Goal: Task Accomplishment & Management: Complete application form

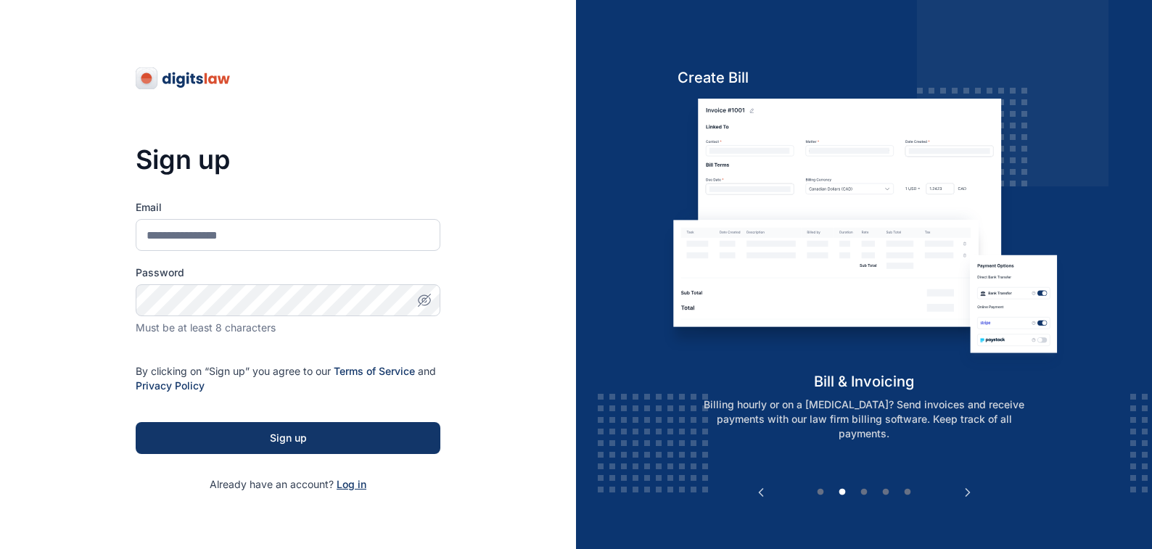
click at [344, 485] on span "Log in" at bounding box center [352, 484] width 30 height 12
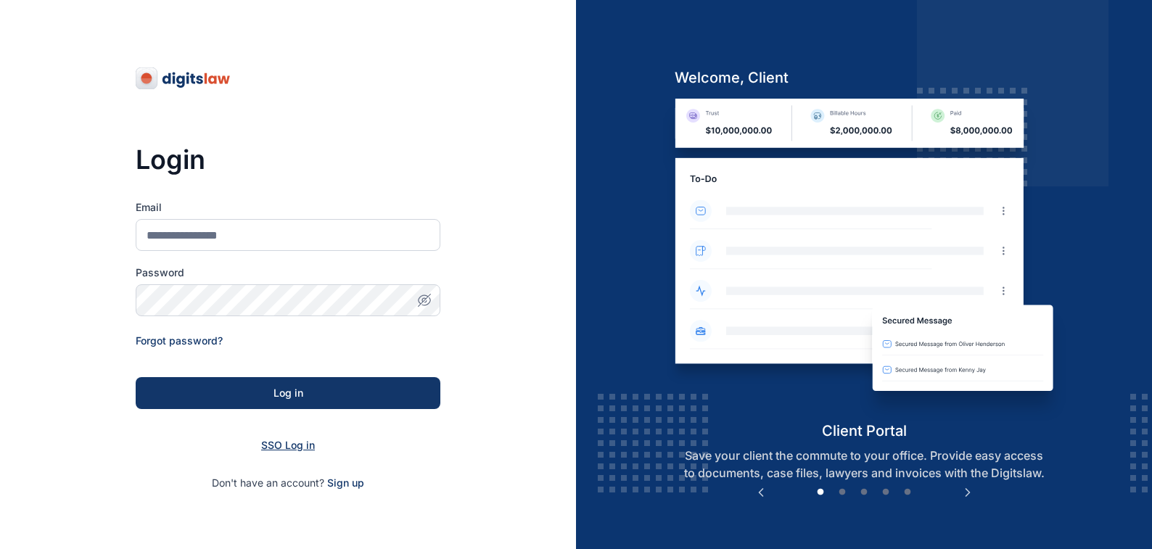
click at [278, 443] on span "SSO Log in" at bounding box center [288, 445] width 54 height 12
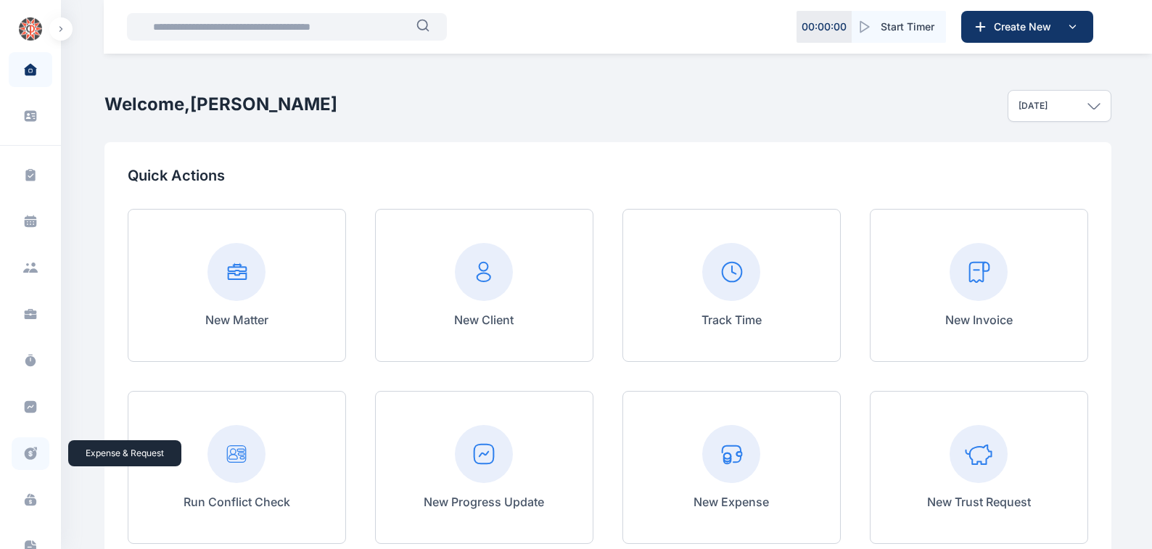
click at [25, 452] on icon at bounding box center [31, 454] width 12 height 12
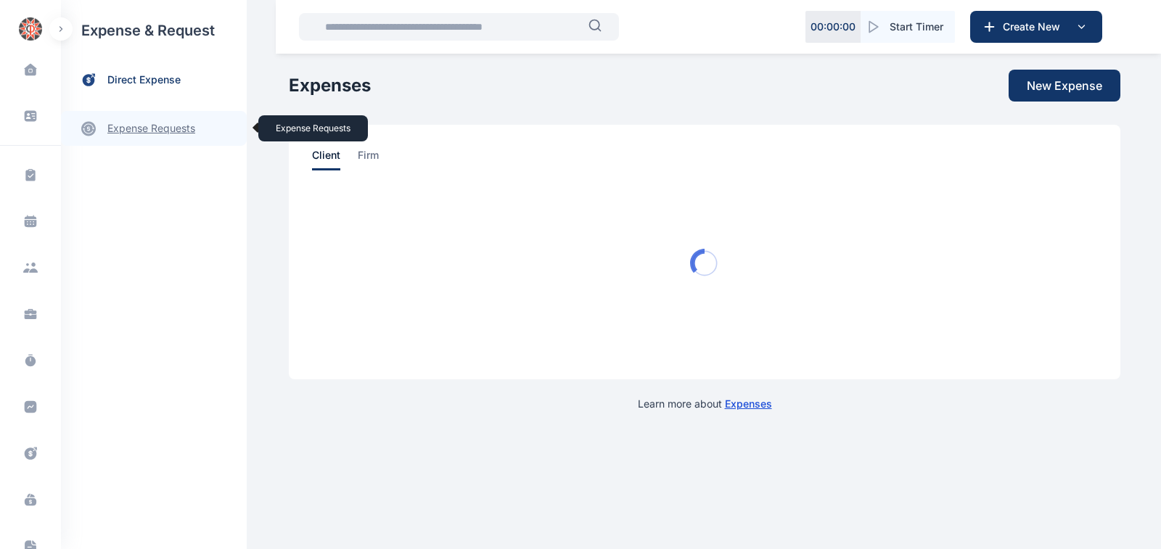
click at [124, 128] on link "expense requests expense requests" at bounding box center [154, 128] width 186 height 35
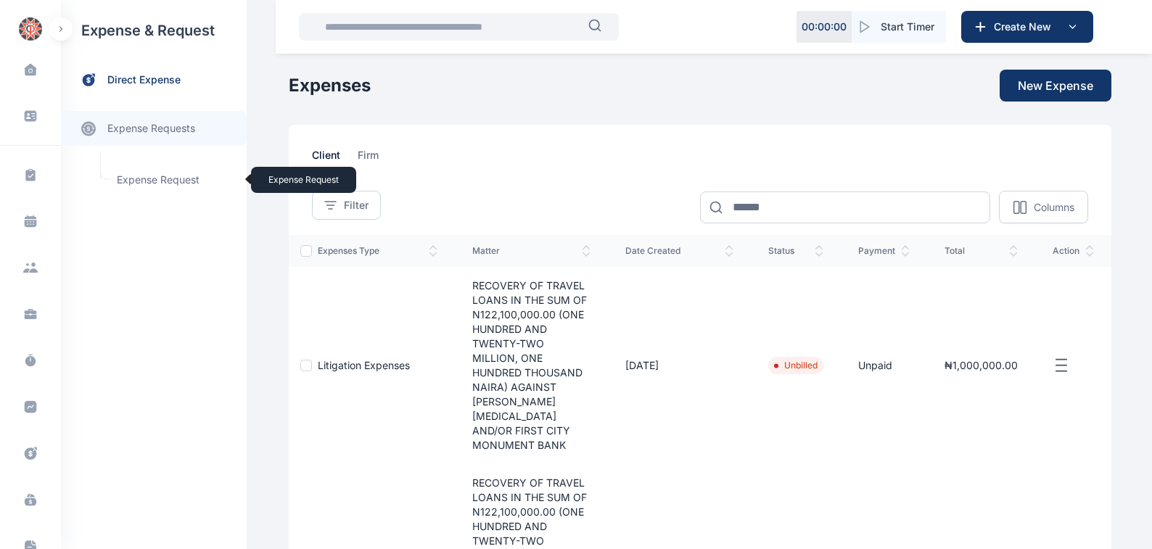
click at [139, 179] on span "Expense Request Expense Request" at bounding box center [173, 180] width 131 height 28
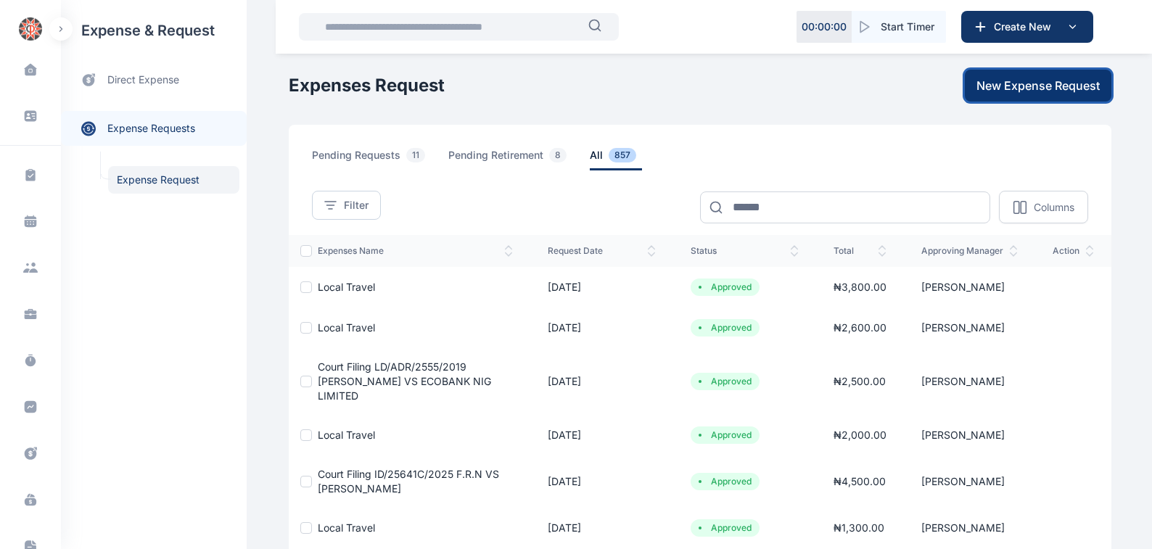
click at [1027, 87] on span "New Expense Request" at bounding box center [1037, 85] width 123 height 17
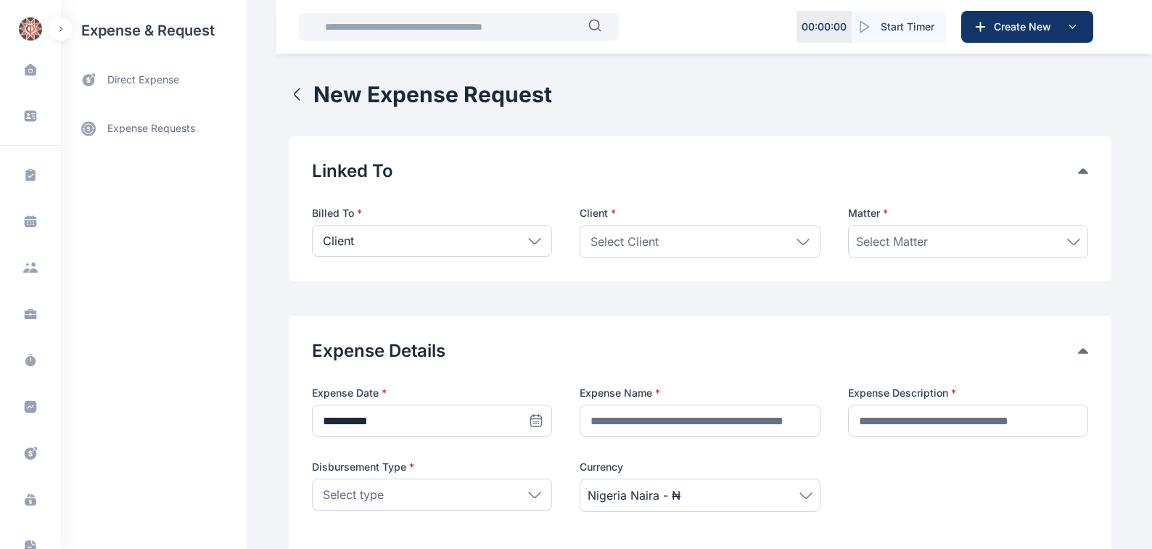
click at [528, 241] on icon at bounding box center [534, 241] width 13 height 7
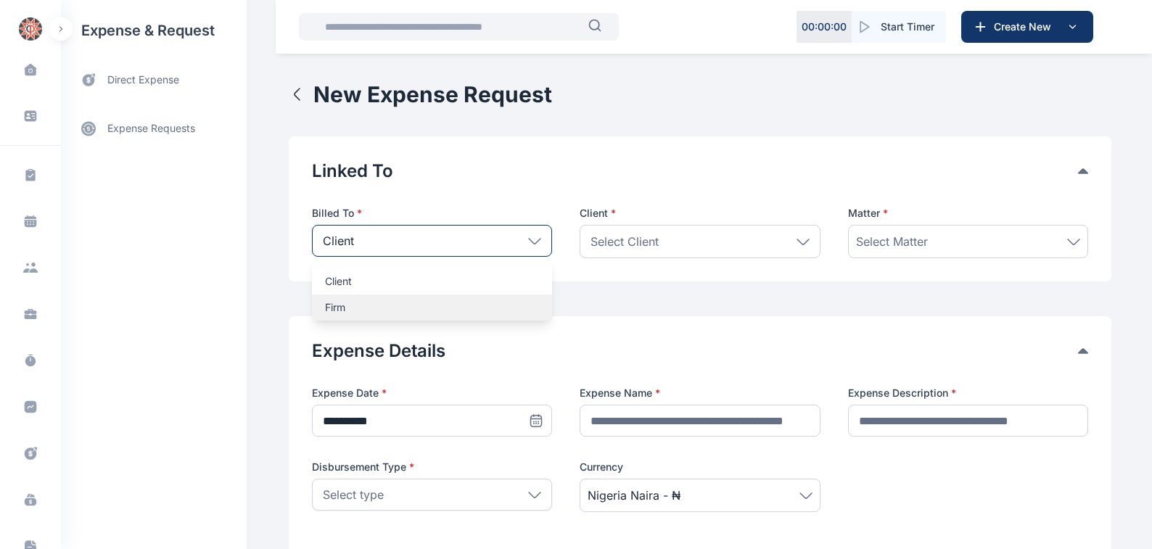
click at [325, 307] on p "Firm" at bounding box center [432, 307] width 214 height 15
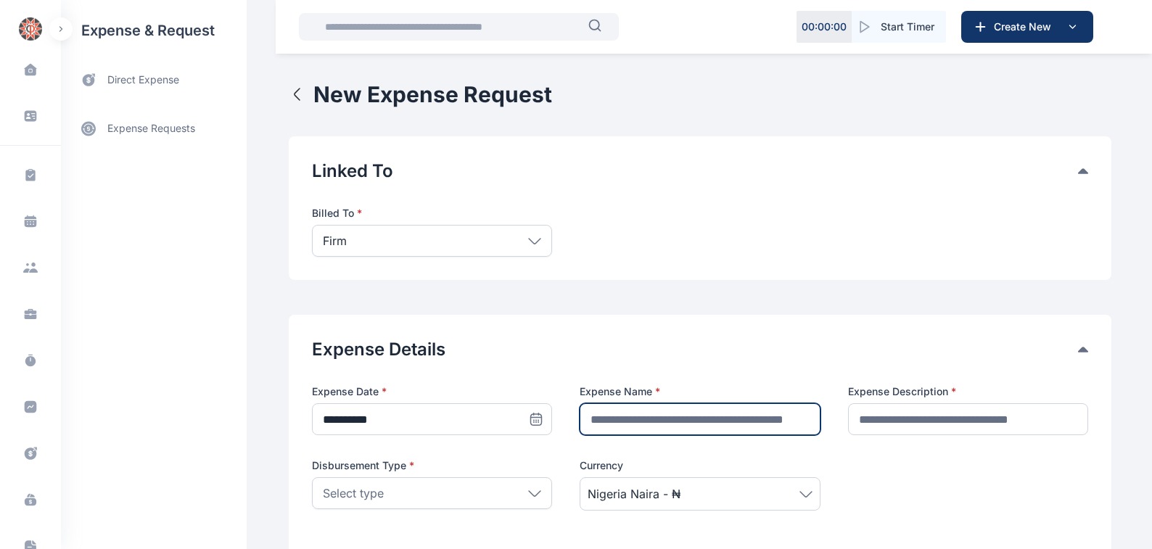
click at [604, 419] on input "text" at bounding box center [700, 419] width 240 height 32
type input "**********"
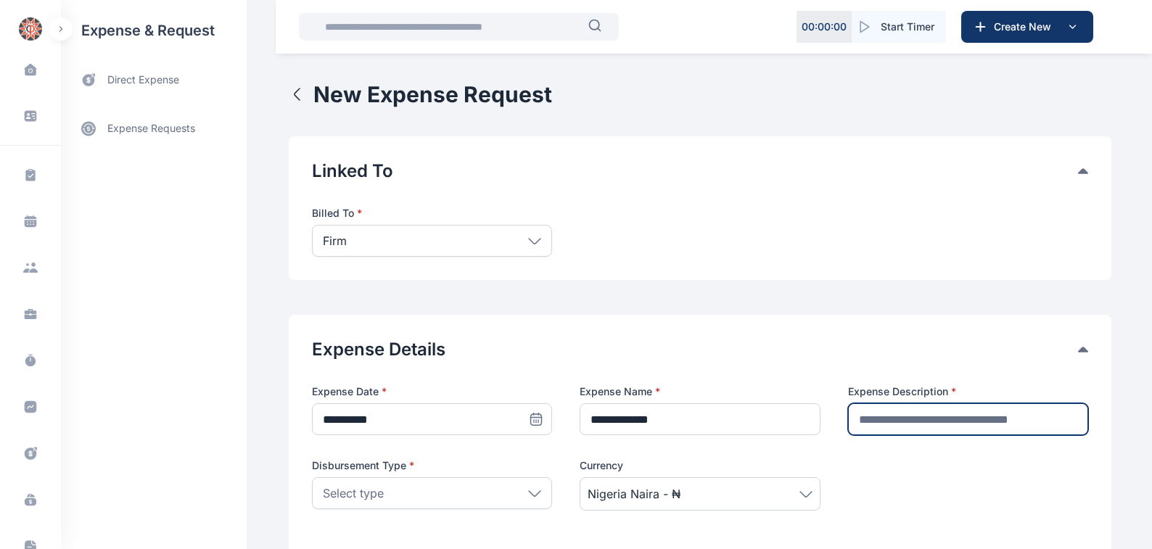
click at [866, 416] on input "text" at bounding box center [968, 419] width 240 height 32
type input "********"
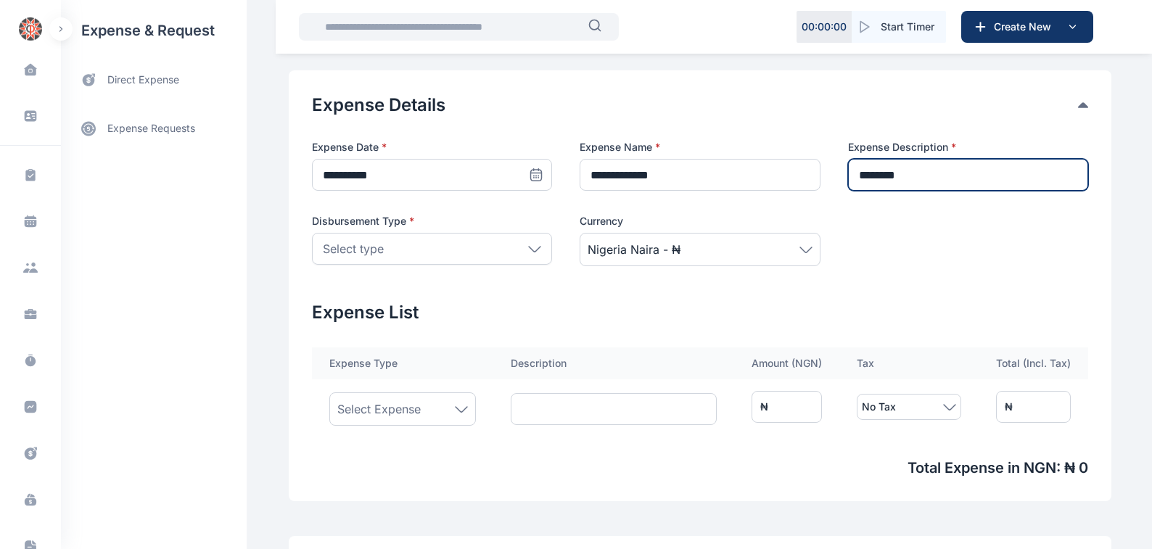
scroll to position [247, 0]
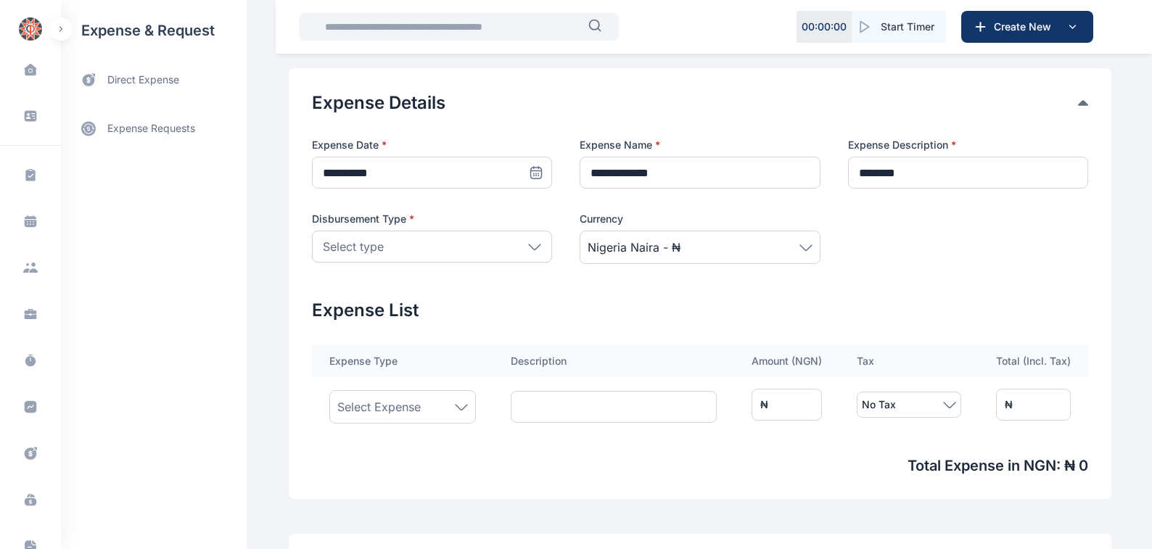
drag, startPoint x: 529, startPoint y: 245, endPoint x: 379, endPoint y: 247, distance: 149.4
click at [529, 246] on icon at bounding box center [534, 247] width 13 height 7
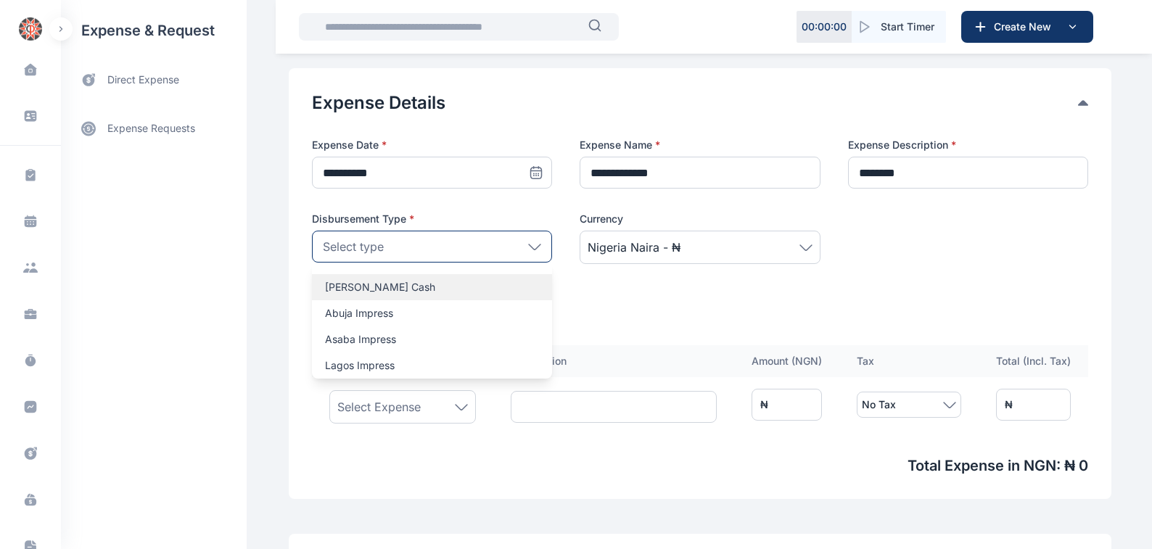
click at [330, 287] on p "[PERSON_NAME] Cash" at bounding box center [432, 287] width 214 height 15
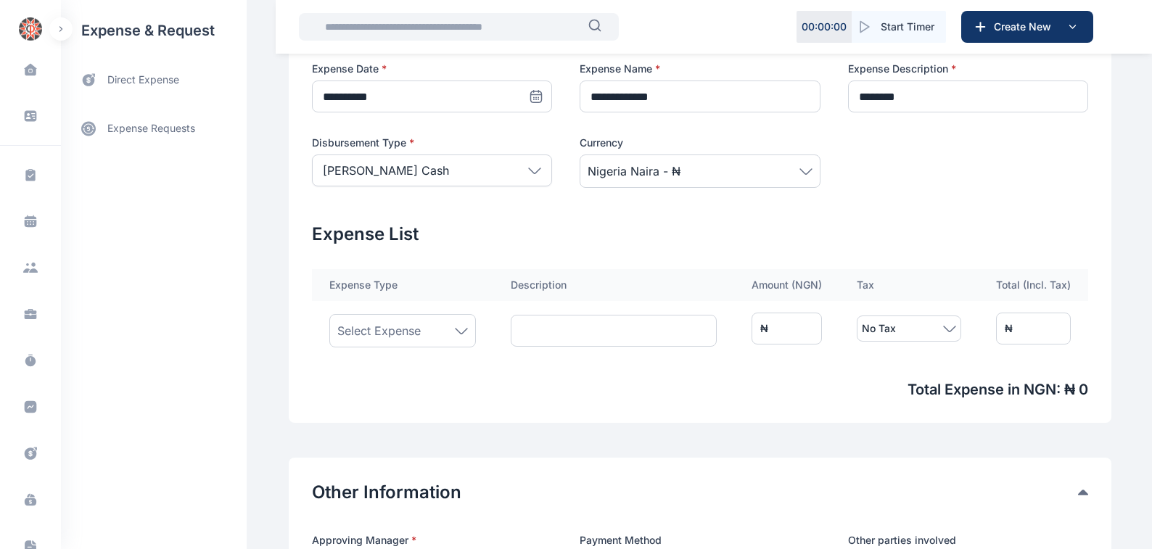
scroll to position [329, 0]
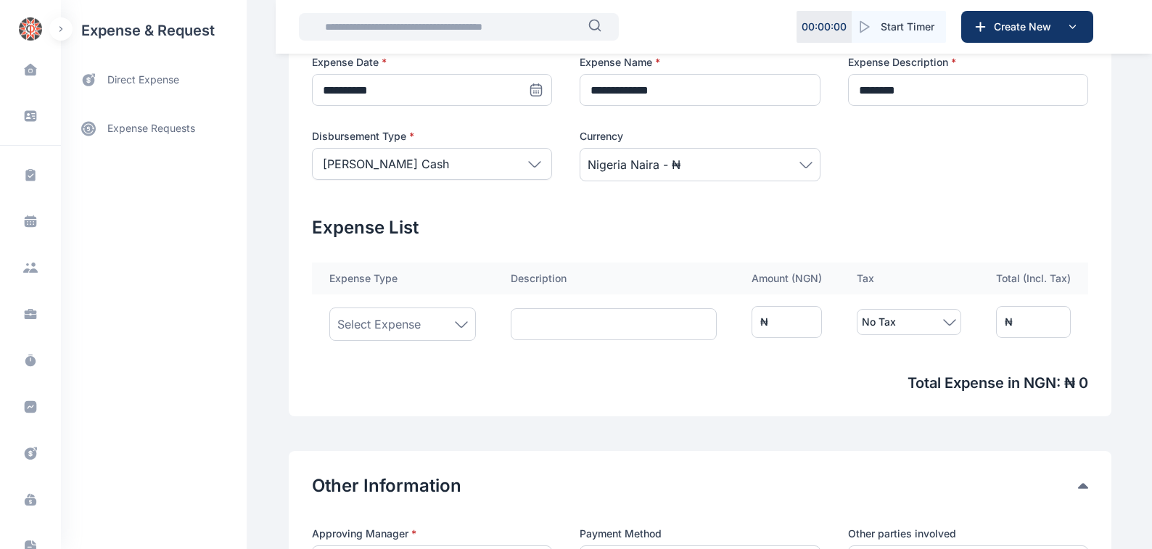
drag, startPoint x: 454, startPoint y: 325, endPoint x: 375, endPoint y: 330, distance: 79.2
click at [455, 325] on icon at bounding box center [461, 324] width 13 height 7
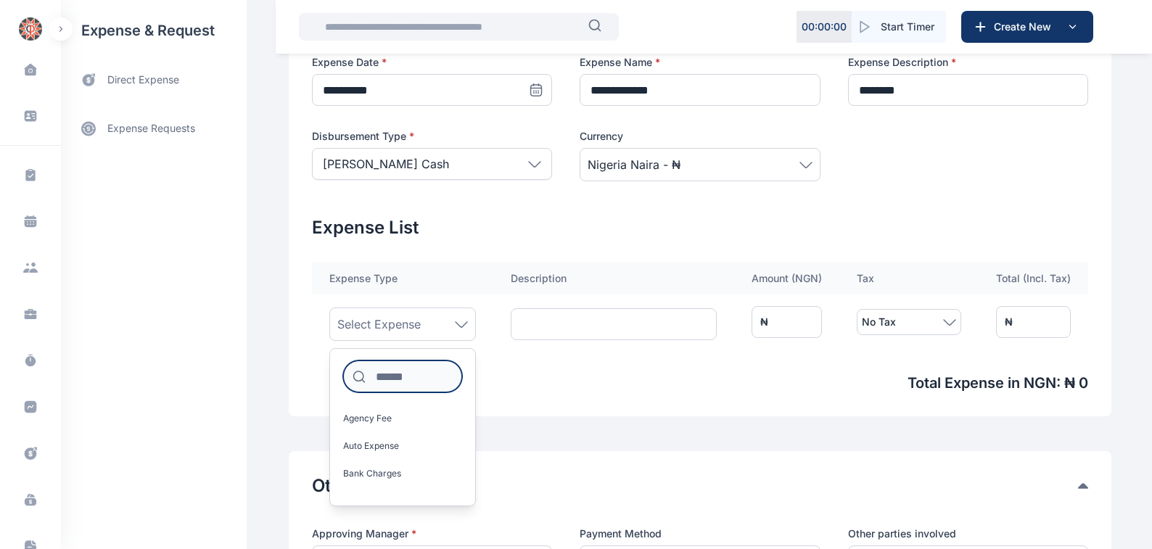
click at [373, 377] on input at bounding box center [402, 377] width 119 height 32
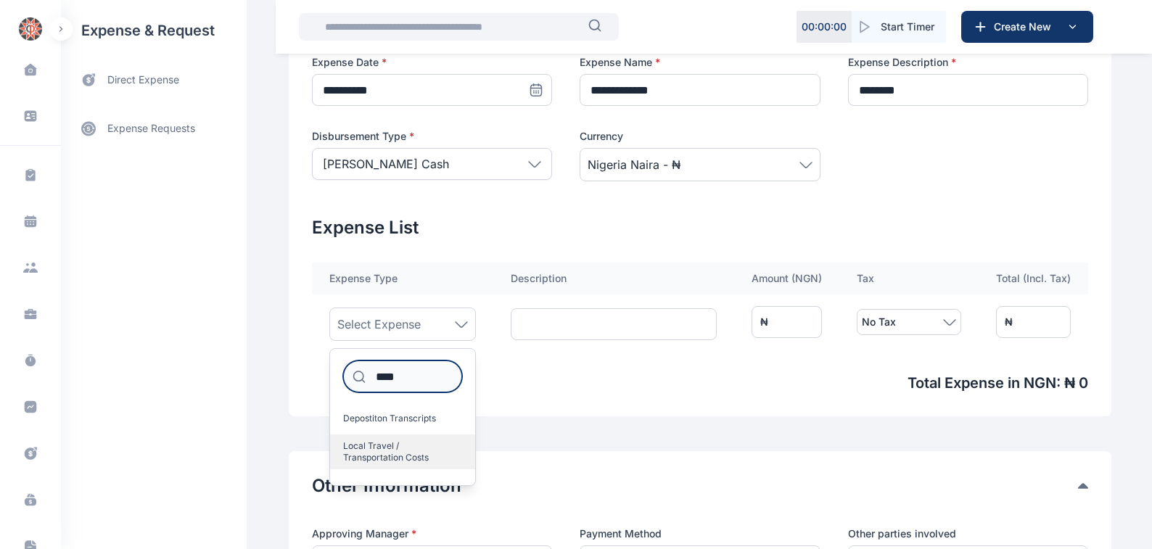
type input "****"
click at [373, 444] on span "Local Travel / Transportation Costs" at bounding box center [396, 451] width 107 height 23
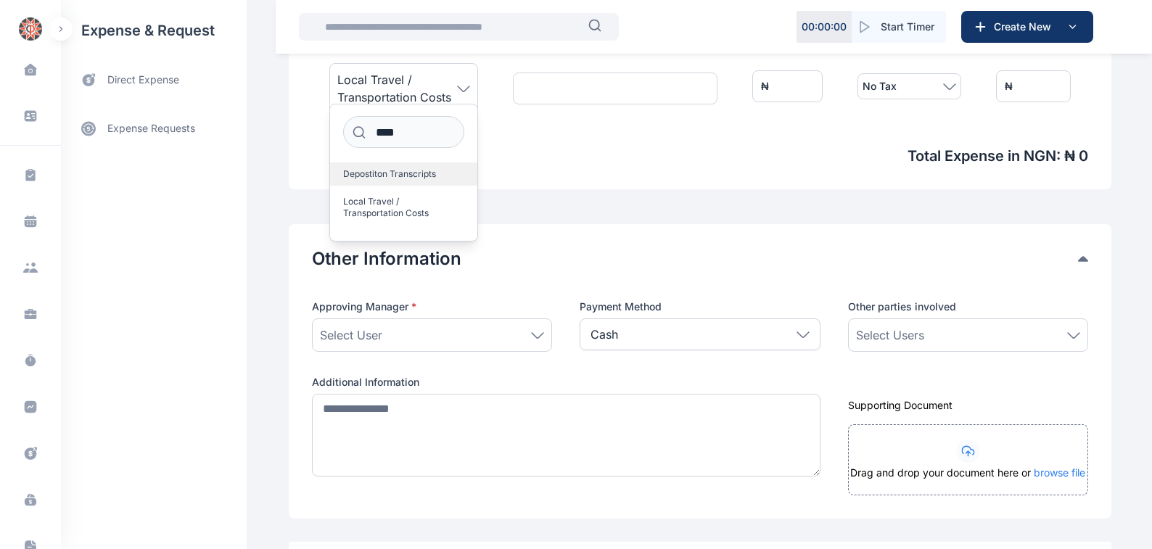
scroll to position [576, 0]
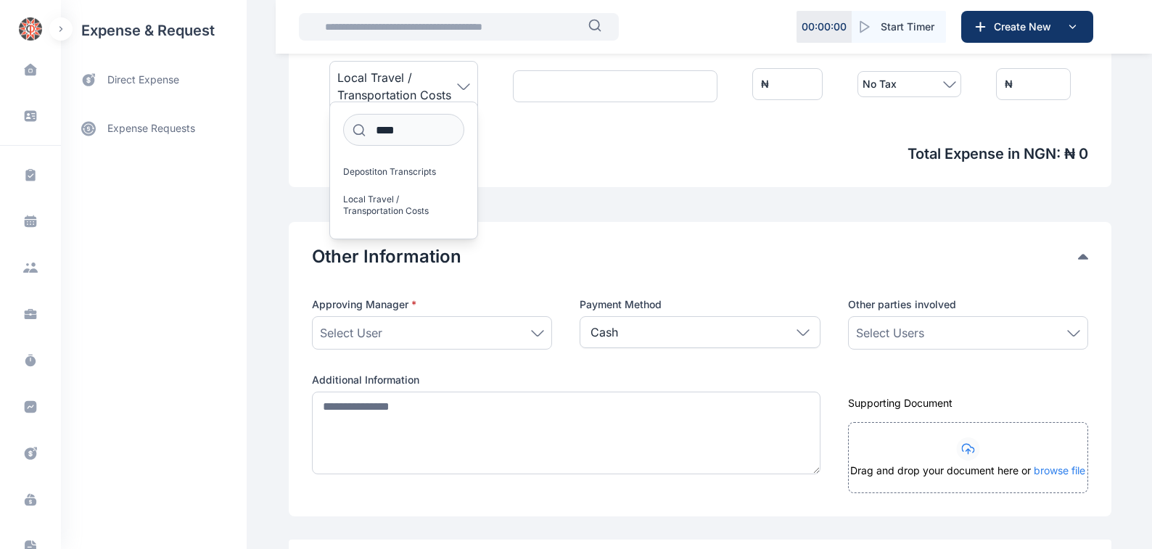
click at [532, 331] on icon at bounding box center [537, 333] width 13 height 7
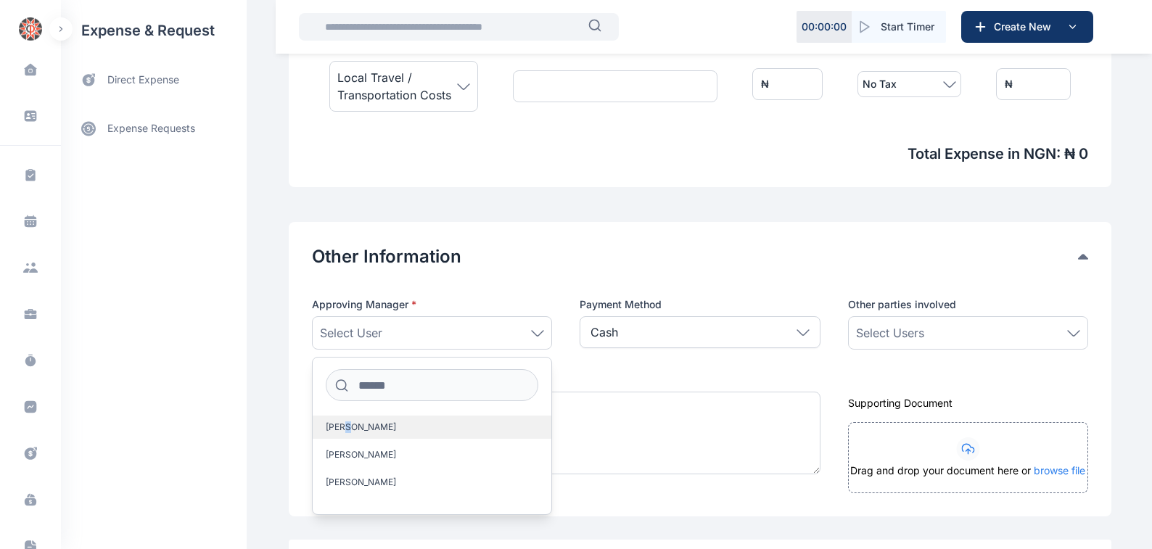
click at [342, 427] on span "[PERSON_NAME]" at bounding box center [361, 427] width 70 height 12
drag, startPoint x: 1074, startPoint y: 331, endPoint x: 1036, endPoint y: 325, distance: 39.0
click at [1074, 331] on icon at bounding box center [1073, 333] width 13 height 7
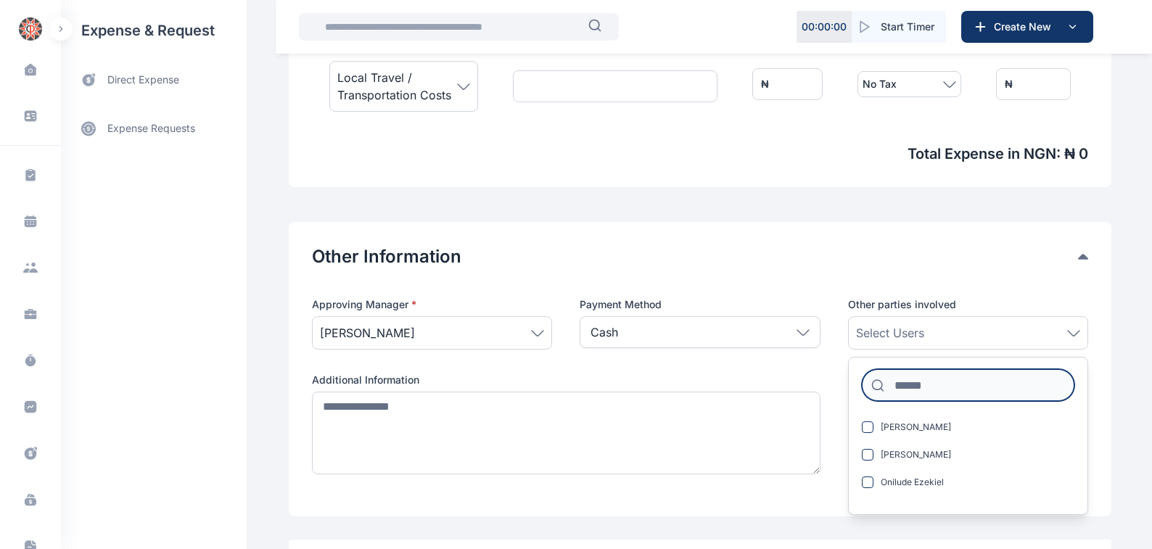
click at [894, 387] on input at bounding box center [968, 385] width 213 height 32
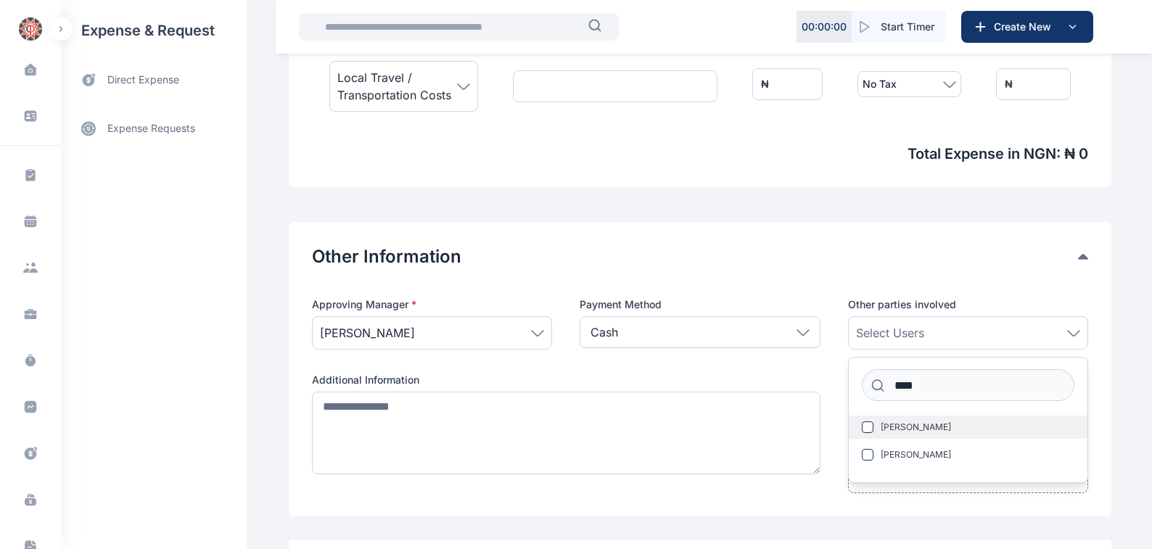
click at [911, 426] on span "[PERSON_NAME]" at bounding box center [916, 427] width 70 height 12
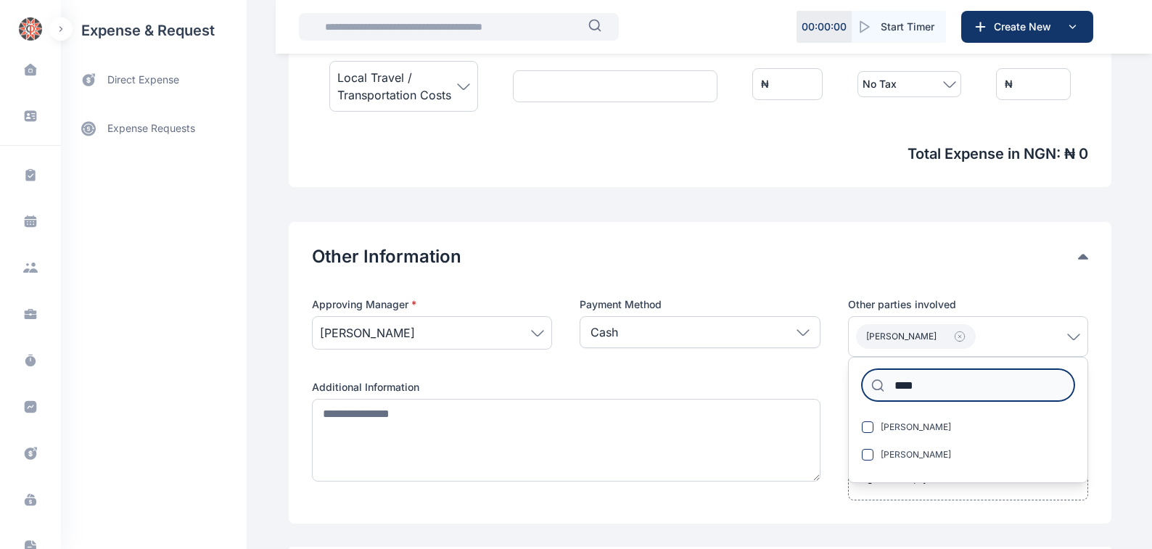
drag, startPoint x: 918, startPoint y: 382, endPoint x: 947, endPoint y: 376, distance: 29.5
click at [918, 382] on input "****" at bounding box center [968, 385] width 213 height 32
type input "*"
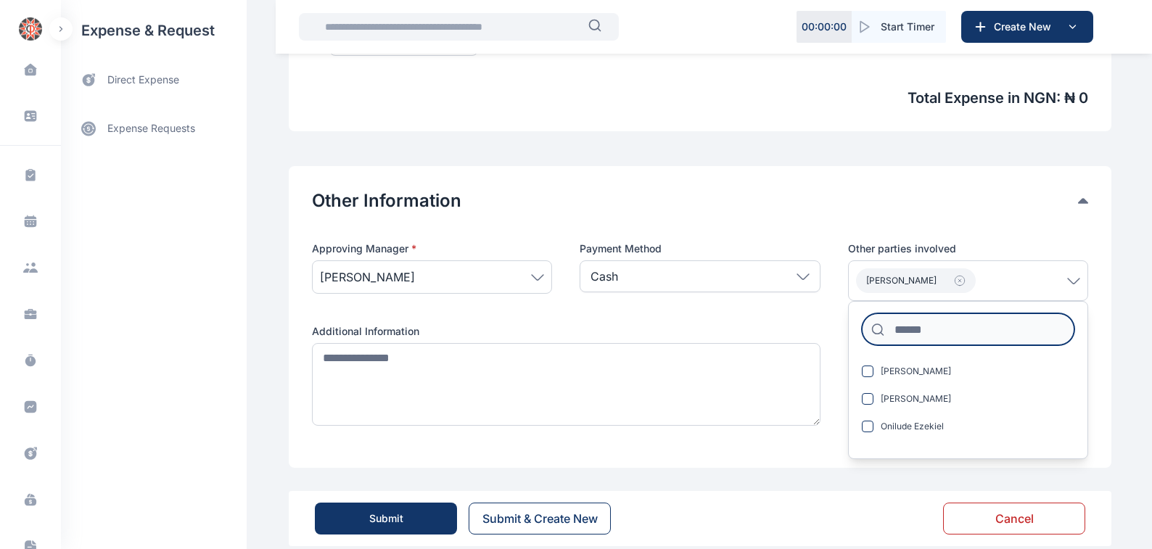
scroll to position [652, 0]
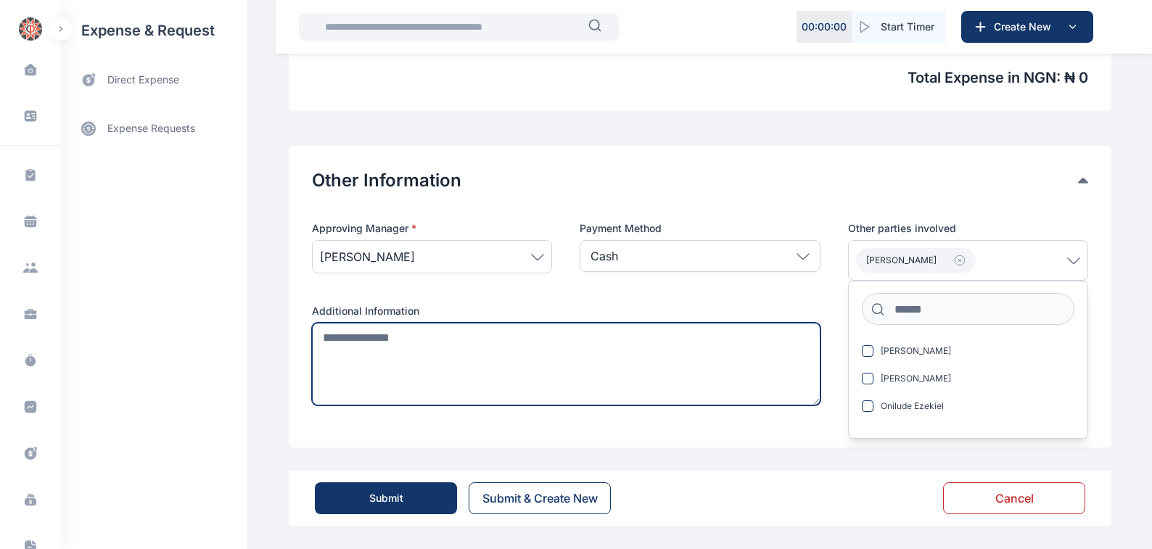
click at [316, 336] on textarea at bounding box center [566, 364] width 508 height 83
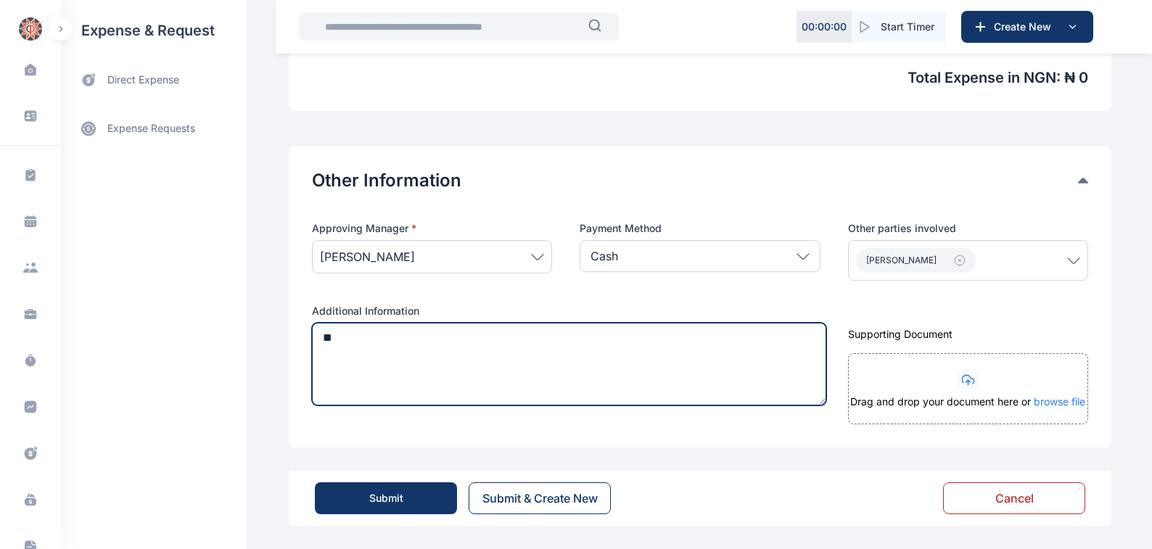
type textarea "*"
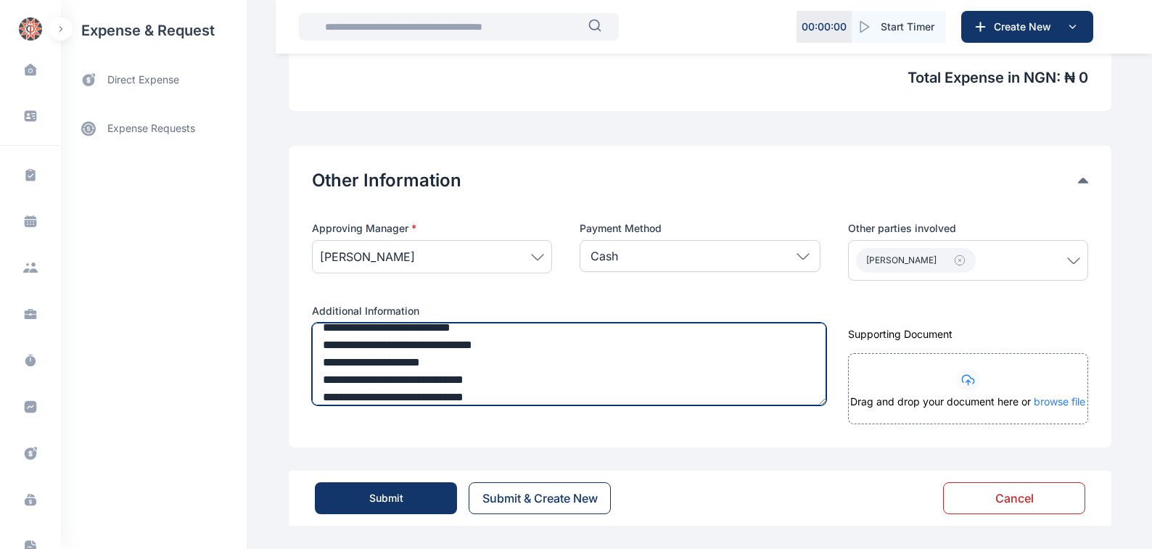
scroll to position [45, 0]
click at [499, 378] on textarea "**********" at bounding box center [569, 364] width 514 height 83
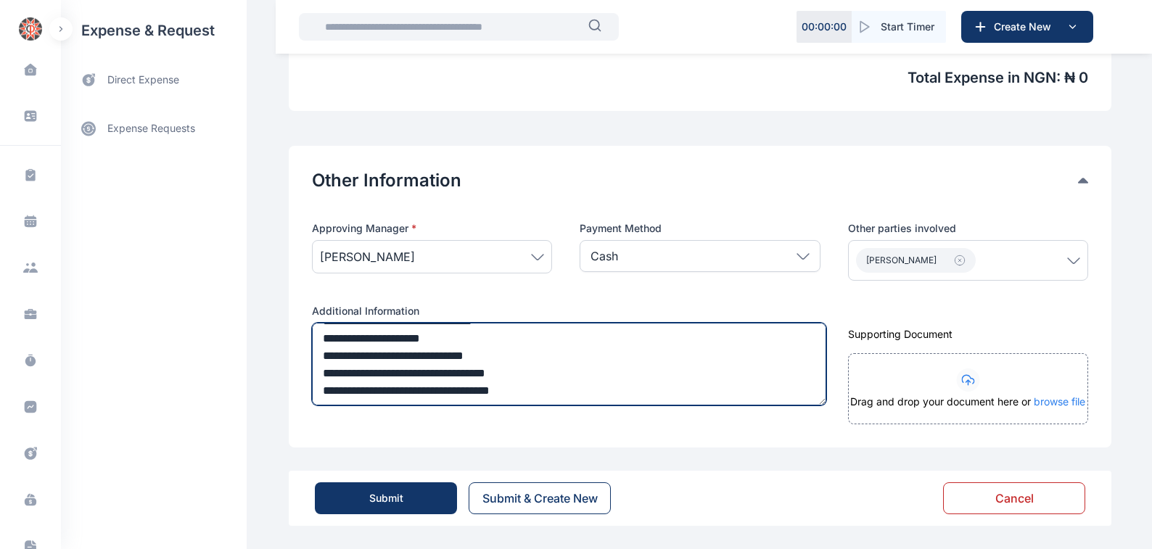
scroll to position [52, 0]
click at [535, 388] on textarea "**********" at bounding box center [569, 364] width 514 height 83
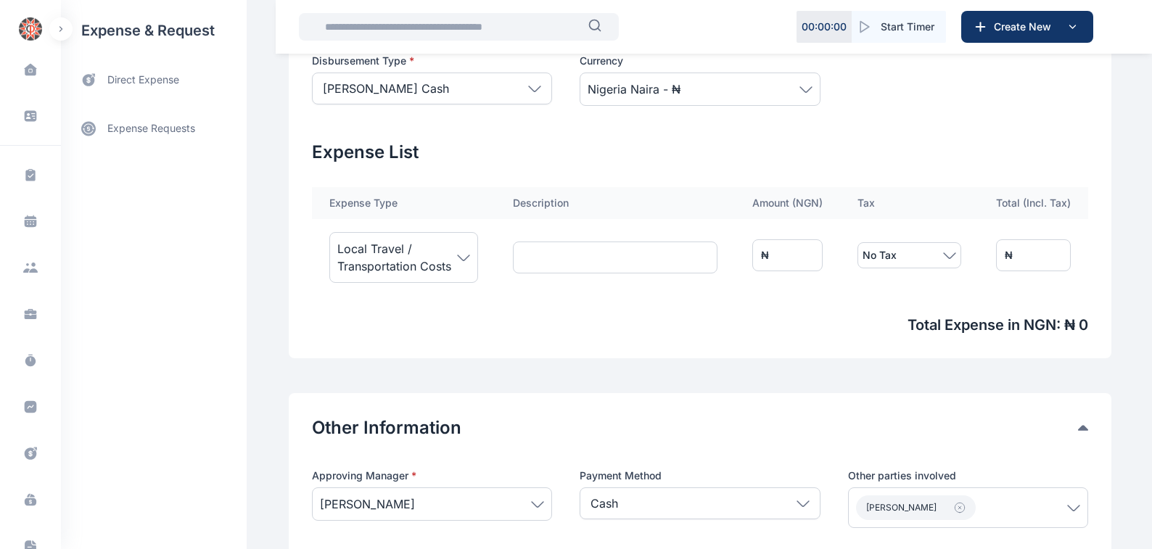
scroll to position [405, 0]
type textarea "**********"
drag, startPoint x: 815, startPoint y: 255, endPoint x: 682, endPoint y: 289, distance: 137.8
click at [689, 287] on tr "Local Travel / Transportation Costs ₦ * No Tax ₦ *" at bounding box center [700, 255] width 776 height 73
type input "*"
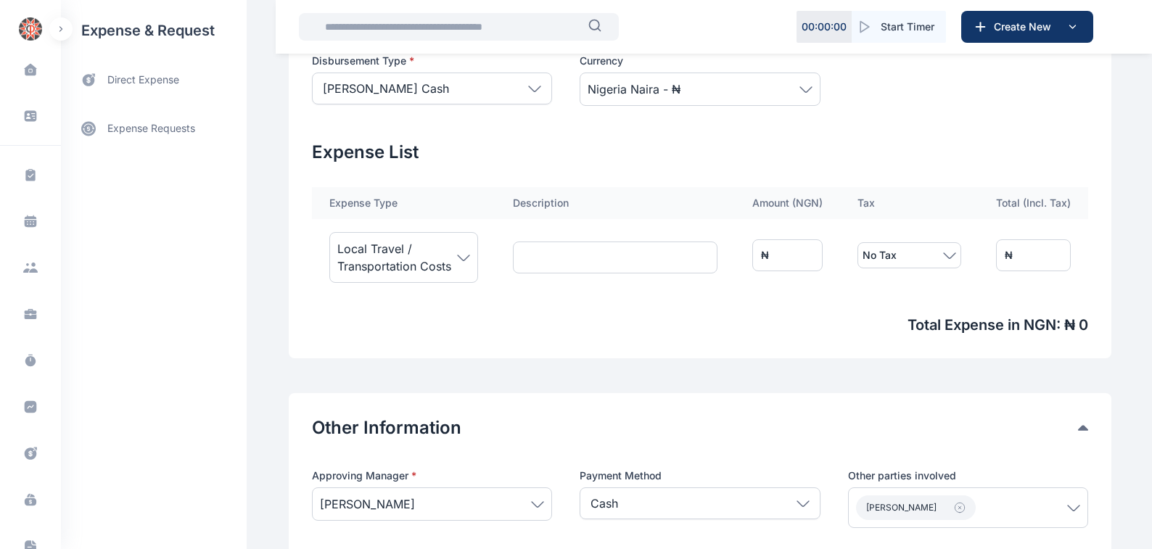
type input "*"
type input "**"
type input "***"
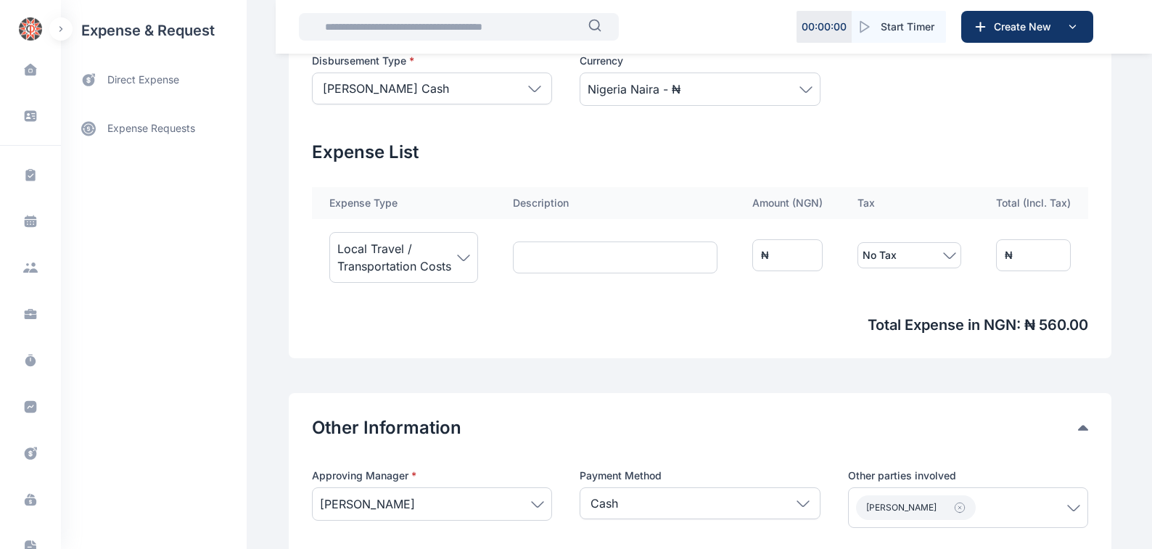
type input "****"
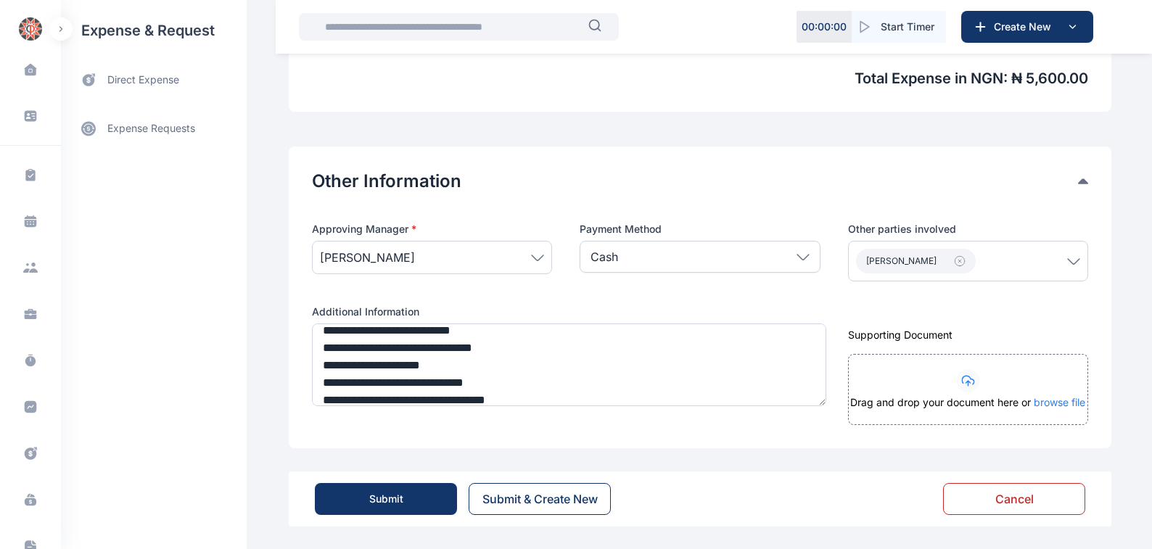
scroll to position [652, 0]
type input "****"
click at [379, 497] on div "Submit" at bounding box center [386, 498] width 34 height 15
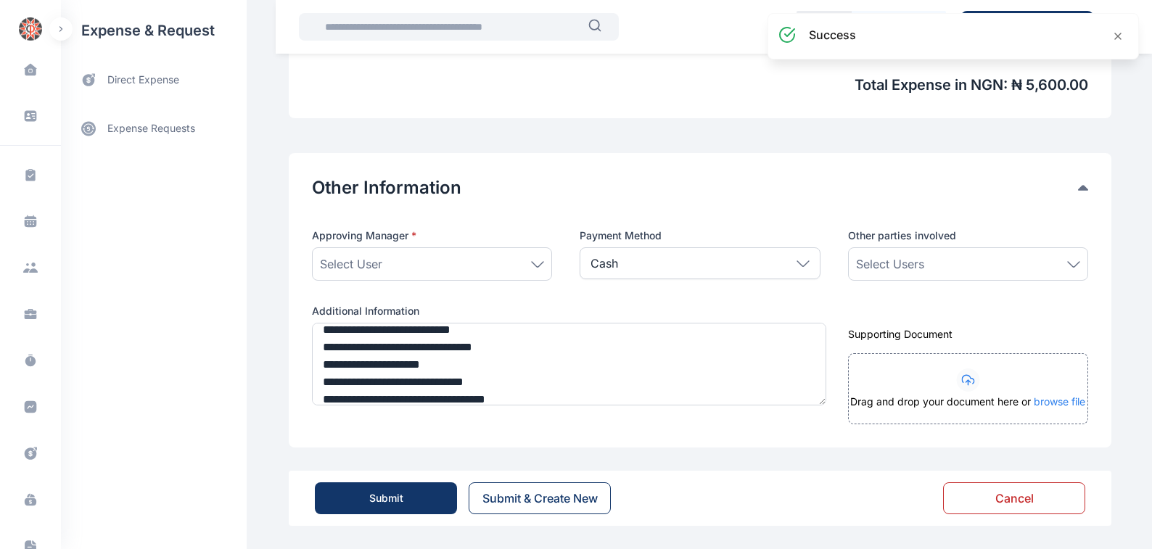
scroll to position [645, 0]
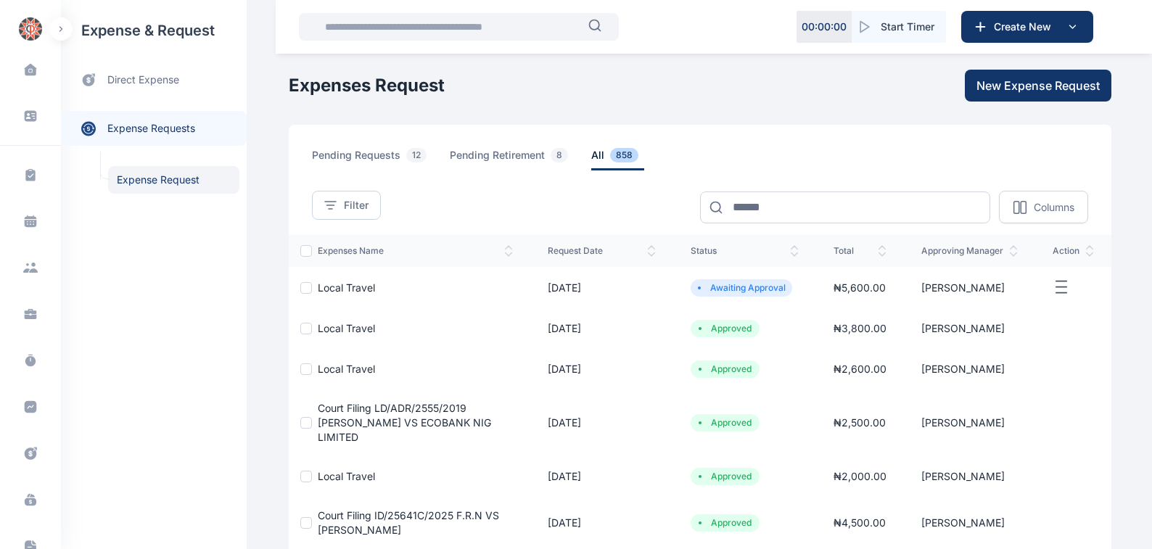
click at [329, 289] on span "Local Travel" at bounding box center [346, 287] width 57 height 12
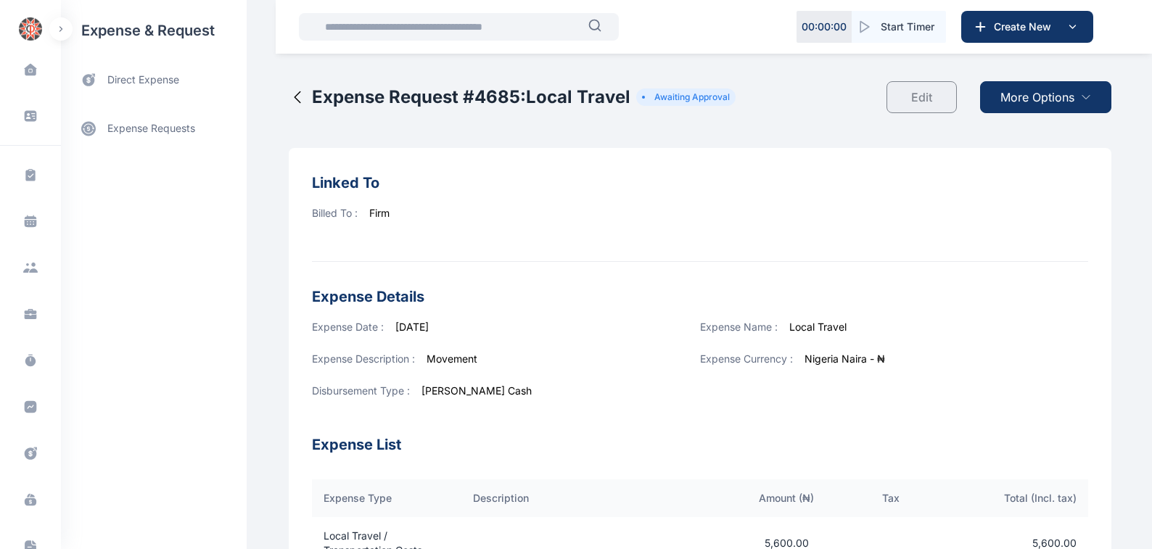
click at [1011, 97] on span "More Options" at bounding box center [1037, 96] width 74 height 17
click at [1032, 133] on span "Download PDF" at bounding box center [1042, 132] width 61 height 15
click at [1013, 96] on span "More Options" at bounding box center [1037, 96] width 74 height 17
drag, startPoint x: 1032, startPoint y: 131, endPoint x: 1053, endPoint y: 131, distance: 21.0
click at [1032, 131] on span "Download PDF" at bounding box center [1042, 132] width 61 height 15
